Goal: Task Accomplishment & Management: Manage account settings

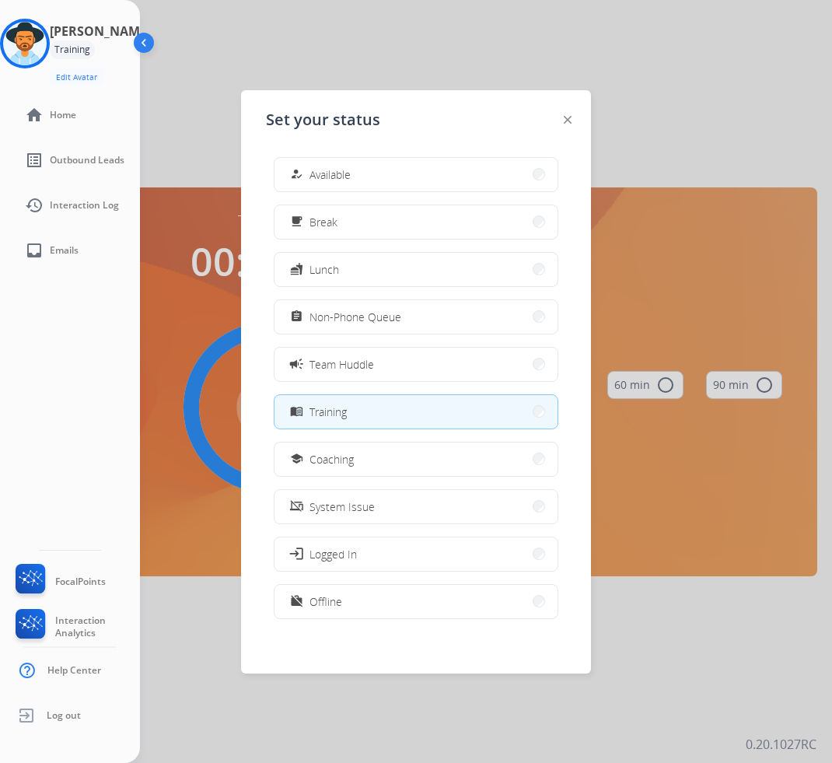
scroll to position [5, 0]
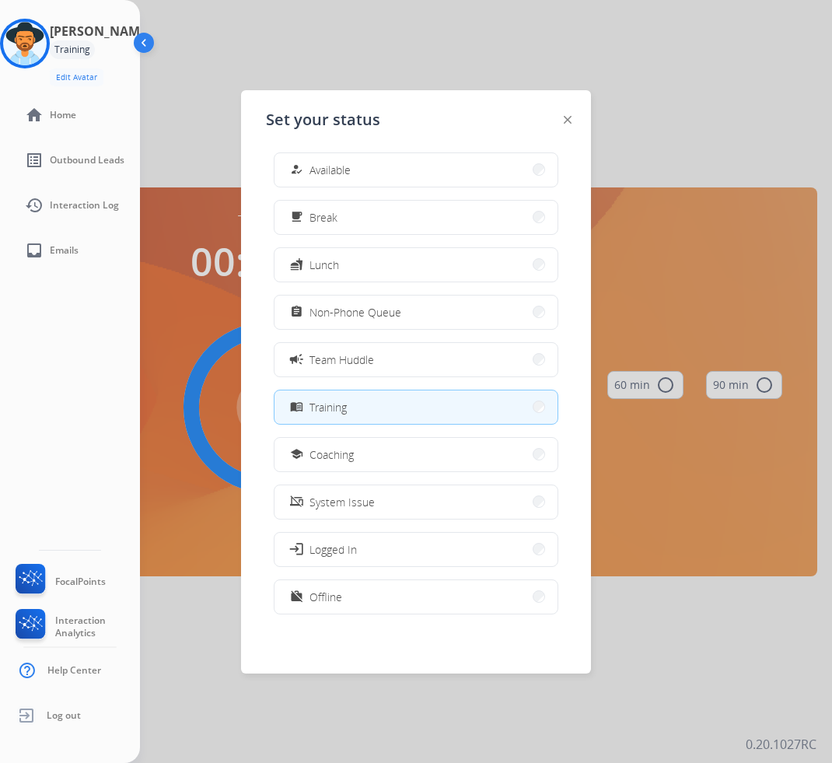
drag, startPoint x: 462, startPoint y: 598, endPoint x: 470, endPoint y: 618, distance: 21.9
click at [469, 614] on div "how_to_reg Available free_breakfast Break fastfood Lunch assignment Non-Phone Q…" at bounding box center [416, 390] width 300 height 490
click at [470, 601] on button "work_off Offline" at bounding box center [415, 596] width 283 height 33
